Goal: Task Accomplishment & Management: Use online tool/utility

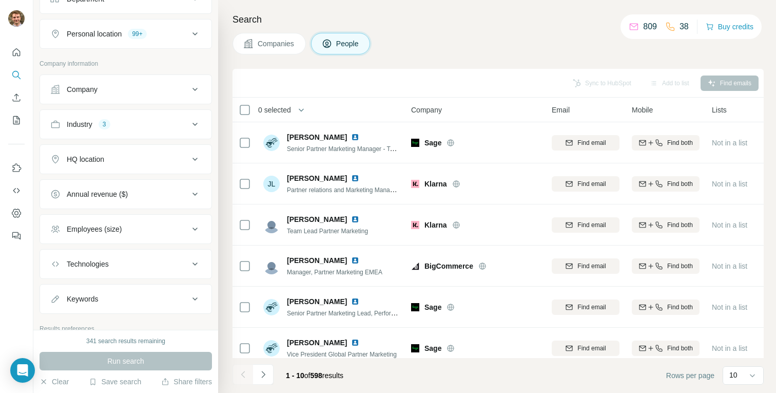
scroll to position [165, 0]
click at [134, 119] on button "Industry 3" at bounding box center [125, 127] width 171 height 25
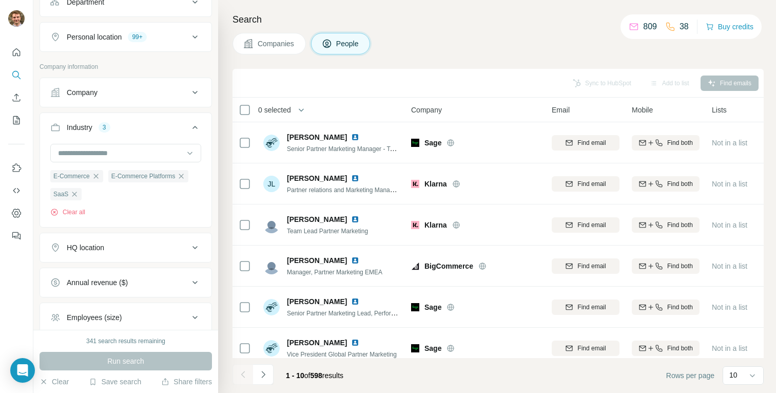
click at [133, 126] on div "Industry 3" at bounding box center [119, 127] width 139 height 10
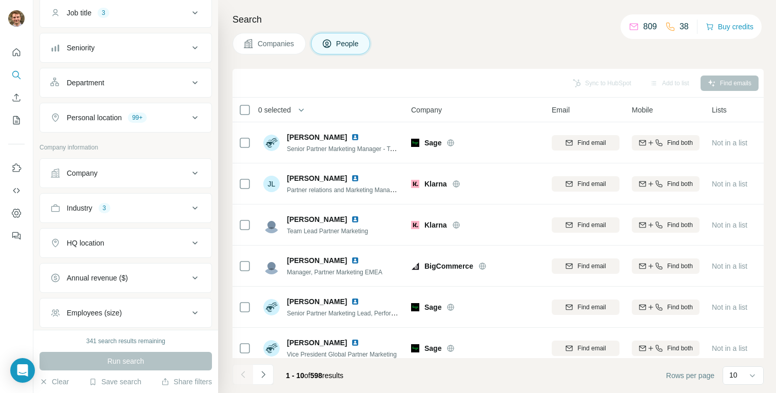
scroll to position [74, 0]
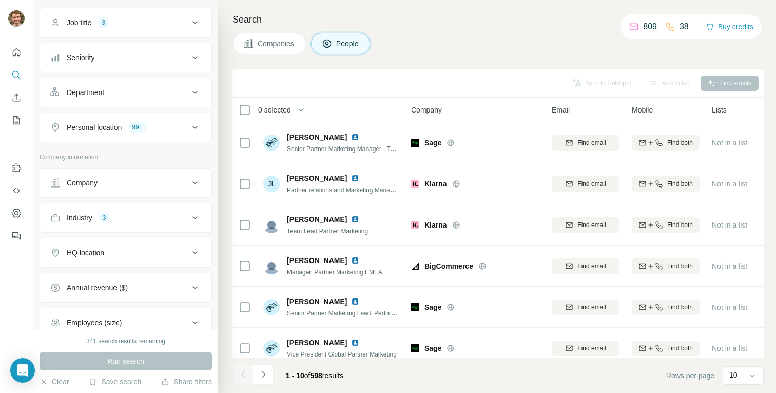
click at [133, 126] on div "99+" at bounding box center [137, 127] width 18 height 9
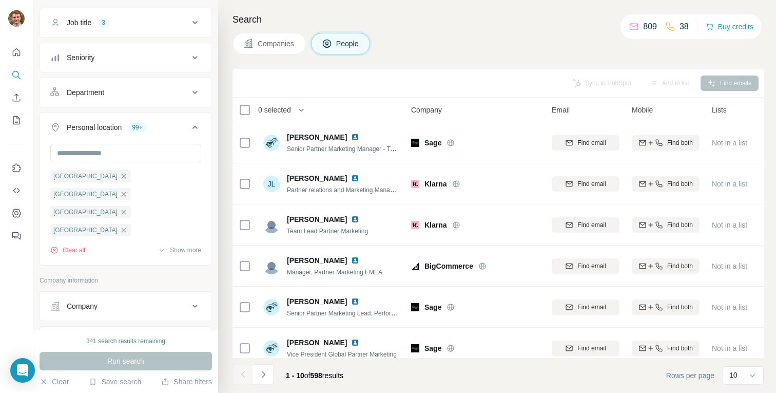
click at [133, 126] on div "99+" at bounding box center [137, 127] width 18 height 9
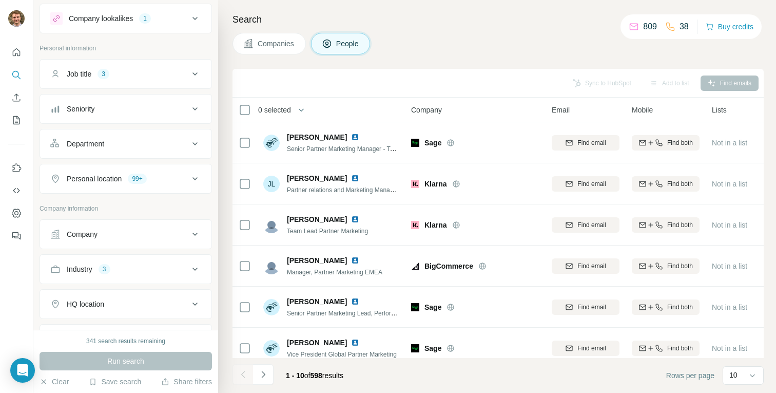
scroll to position [0, 0]
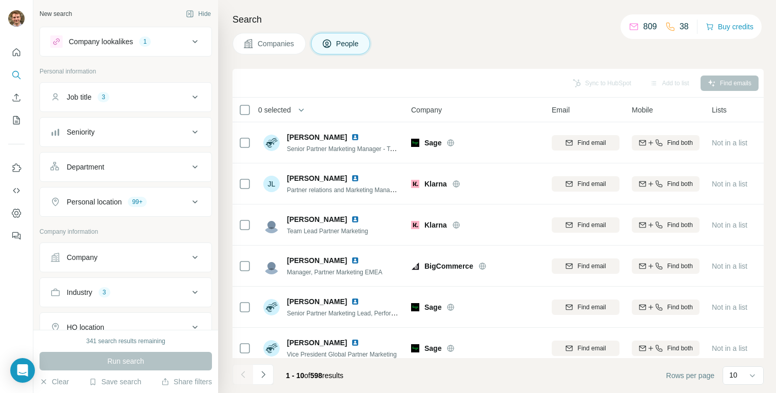
click at [133, 89] on button "Job title 3" at bounding box center [125, 97] width 171 height 25
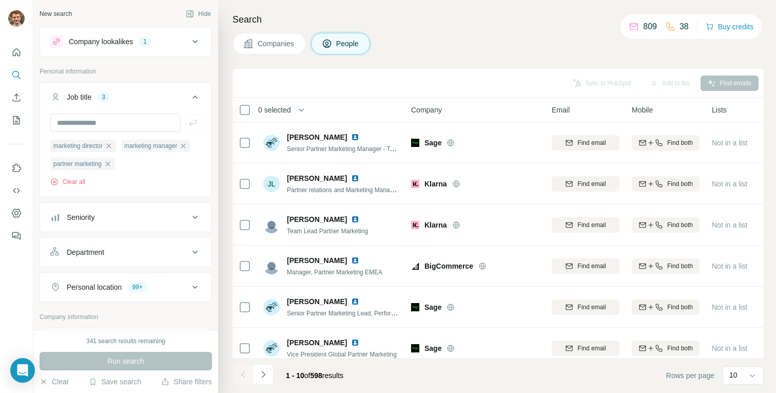
click at [132, 92] on div "Job title 3" at bounding box center [119, 97] width 139 height 10
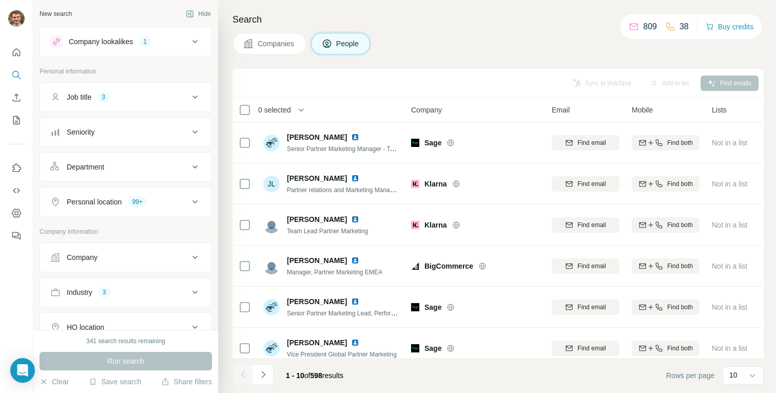
click at [133, 43] on div "Company lookalikes" at bounding box center [101, 41] width 64 height 10
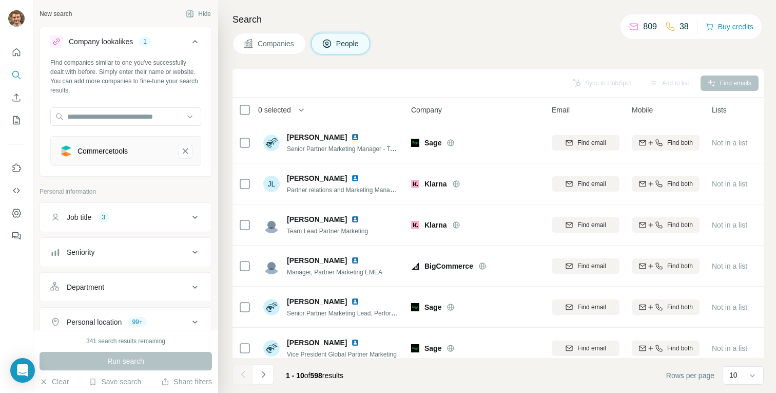
click at [129, 358] on div "Run search" at bounding box center [126, 361] width 172 height 18
click at [118, 375] on div "341 search results remaining Run search Clear Save search Share filters" at bounding box center [125, 361] width 185 height 63
click at [118, 380] on button "Save search" at bounding box center [115, 381] width 52 height 10
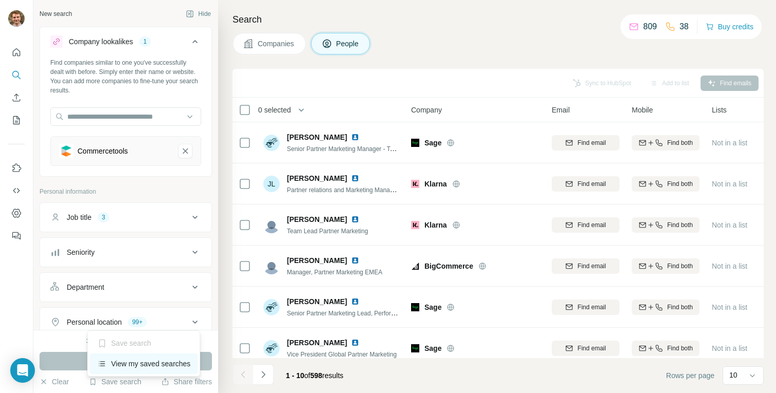
click at [139, 364] on div "View my saved searches" at bounding box center [144, 363] width 108 height 21
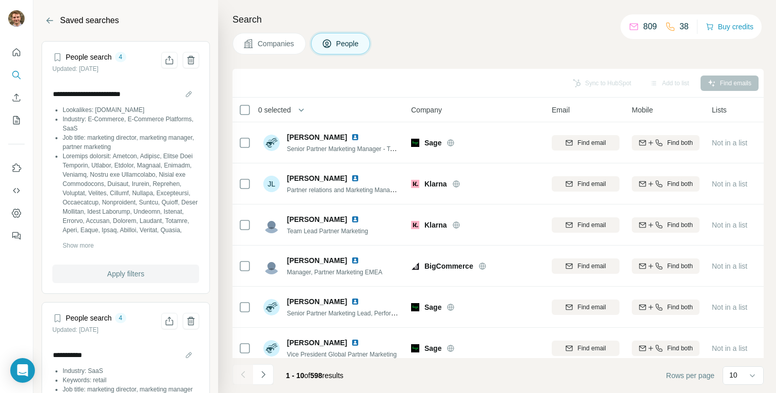
click at [137, 268] on button "Apply filters" at bounding box center [125, 273] width 147 height 18
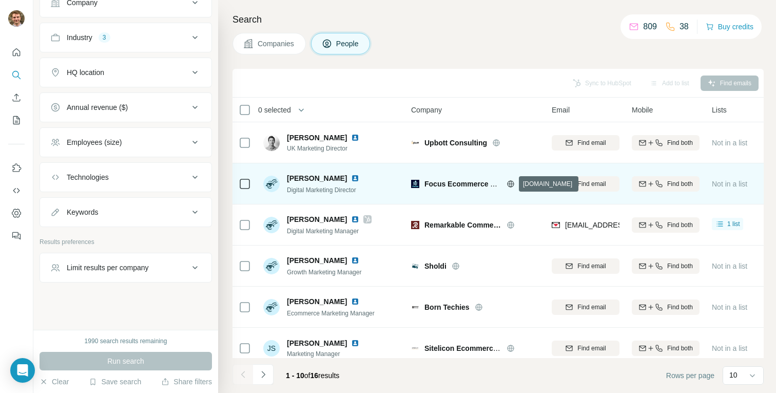
click at [511, 182] on icon at bounding box center [511, 184] width 8 height 8
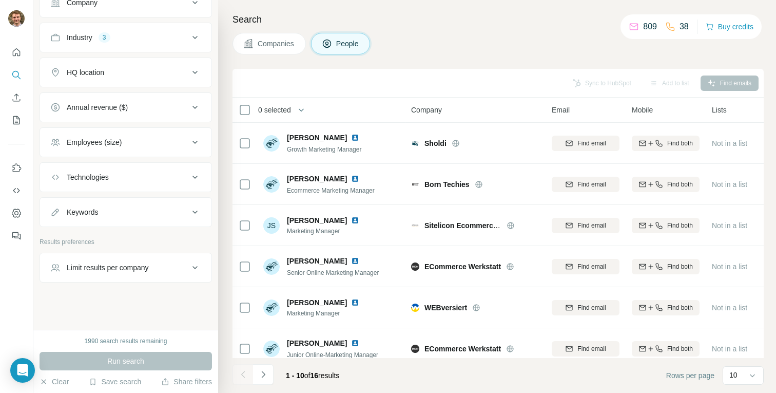
scroll to position [131, 0]
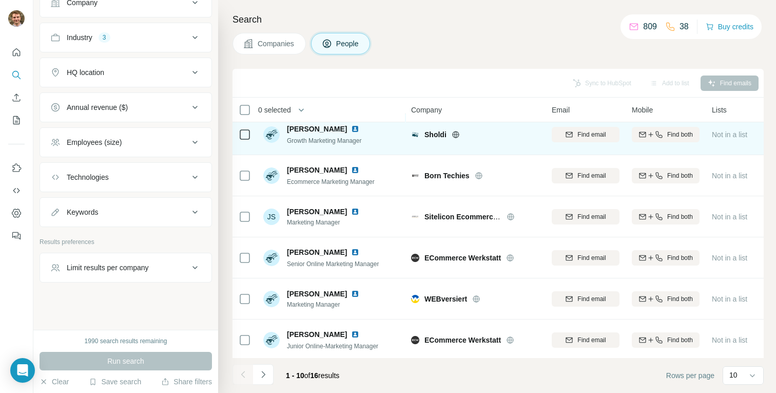
click at [454, 134] on icon at bounding box center [455, 134] width 3 height 7
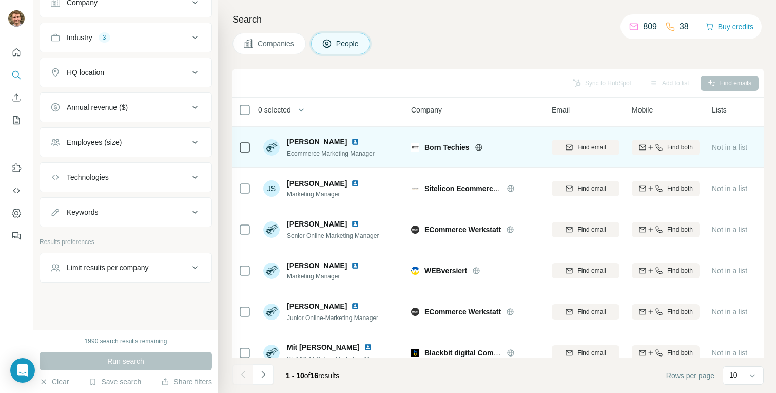
scroll to position [175, 0]
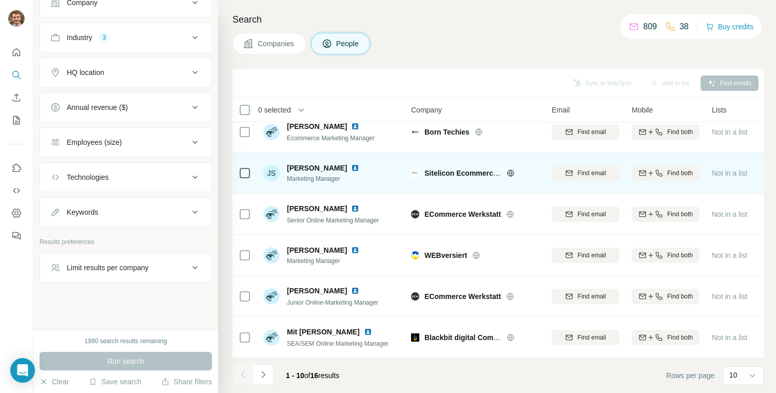
click at [506, 170] on div "Sitelicon Ecommerce Services" at bounding box center [481, 173] width 115 height 10
click at [510, 172] on icon at bounding box center [510, 172] width 3 height 7
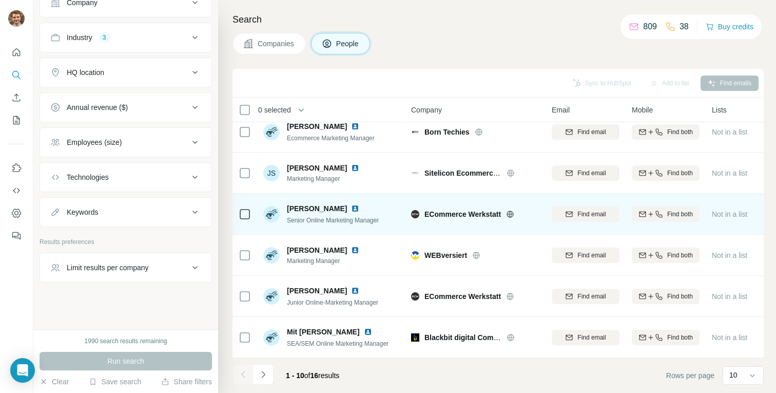
click at [510, 213] on icon at bounding box center [510, 213] width 3 height 7
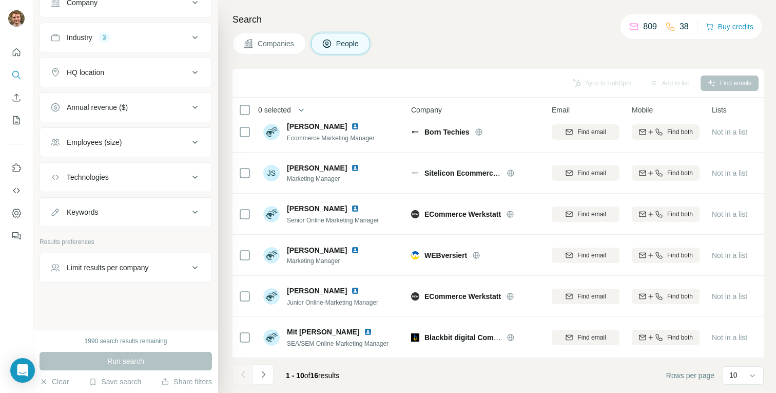
click at [406, 51] on div "Companies People" at bounding box center [498, 44] width 531 height 22
